Goal: Transaction & Acquisition: Purchase product/service

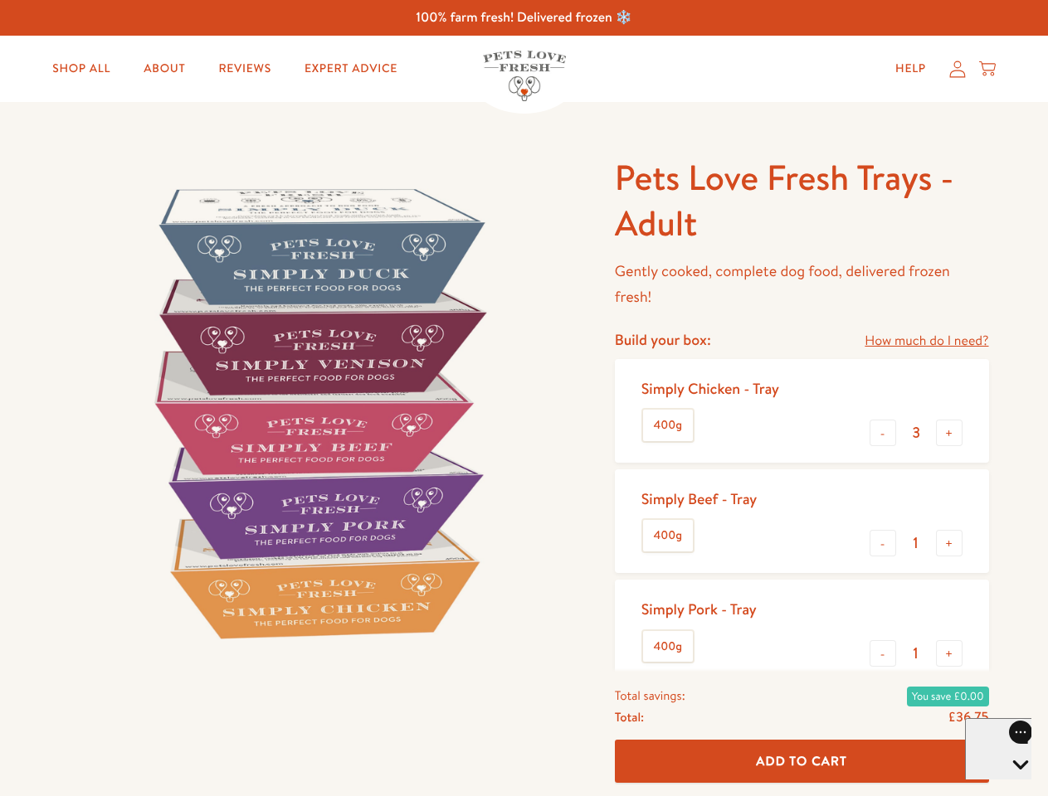
click at [523, 398] on img at bounding box center [317, 412] width 515 height 515
click at [926, 341] on link "How much do I need?" at bounding box center [926, 341] width 124 height 22
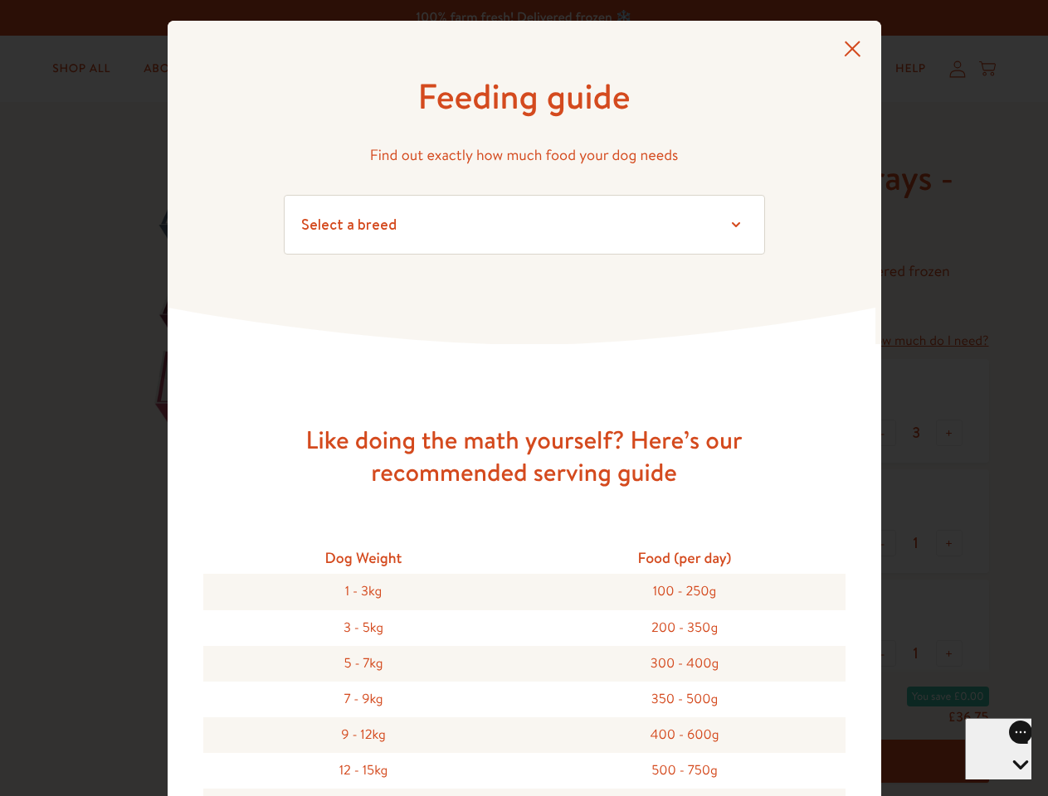
click at [883, 433] on div "Feeding guide Find out exactly how much food your dog needs Select a breed Affe…" at bounding box center [524, 398] width 1048 height 796
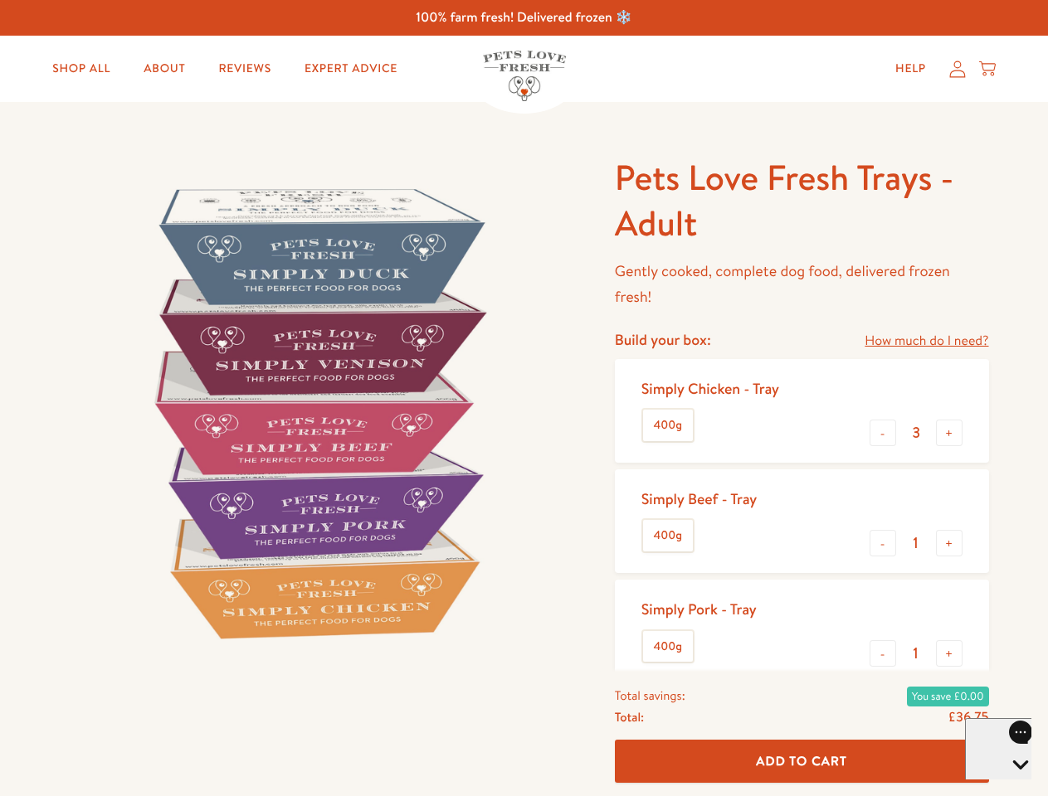
click at [949, 433] on button "+" at bounding box center [949, 433] width 27 height 27
type input "4"
click at [883, 543] on button "-" at bounding box center [882, 543] width 27 height 27
click at [949, 543] on button "+" at bounding box center [949, 543] width 27 height 27
type input "1"
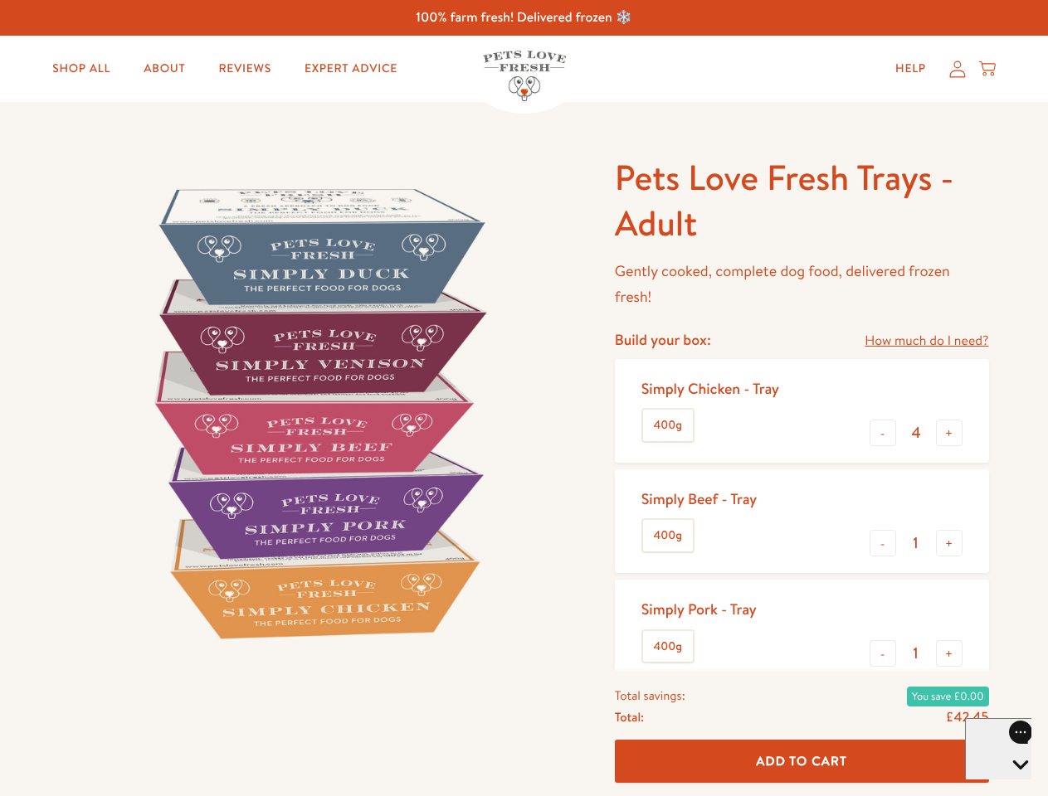
click at [883, 654] on button "-" at bounding box center [882, 653] width 27 height 27
click at [949, 654] on button "+" at bounding box center [949, 653] width 27 height 27
type input "1"
click at [801, 761] on span "Add To Cart" at bounding box center [801, 760] width 91 height 17
click at [1012, 785] on icon "Open gorgias live chat" at bounding box center [1020, 793] width 16 height 16
